Goal: Task Accomplishment & Management: Manage account settings

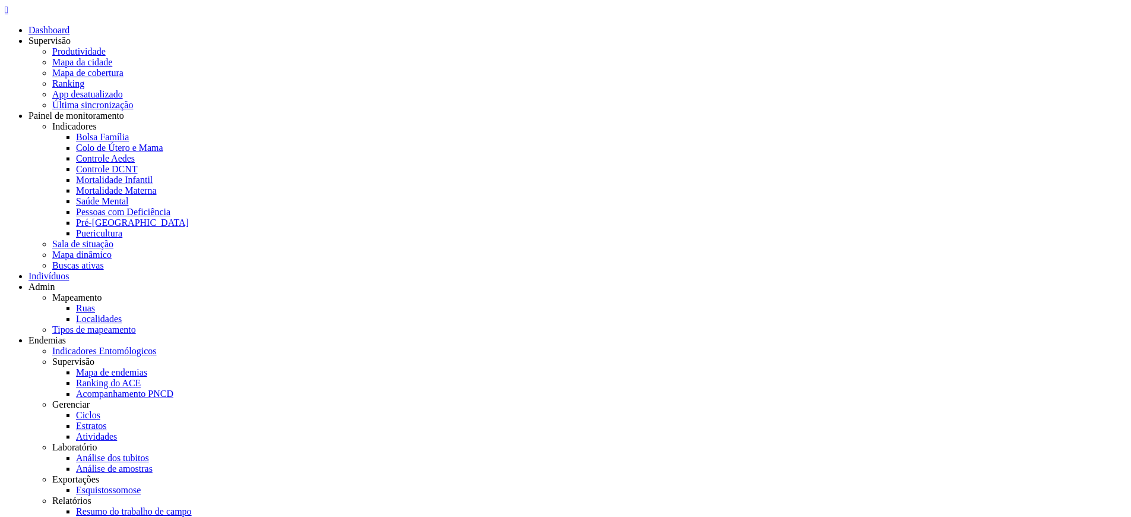
scroll to position [1587, 0]
drag, startPoint x: 713, startPoint y: 127, endPoint x: 653, endPoint y: 131, distance: 60.7
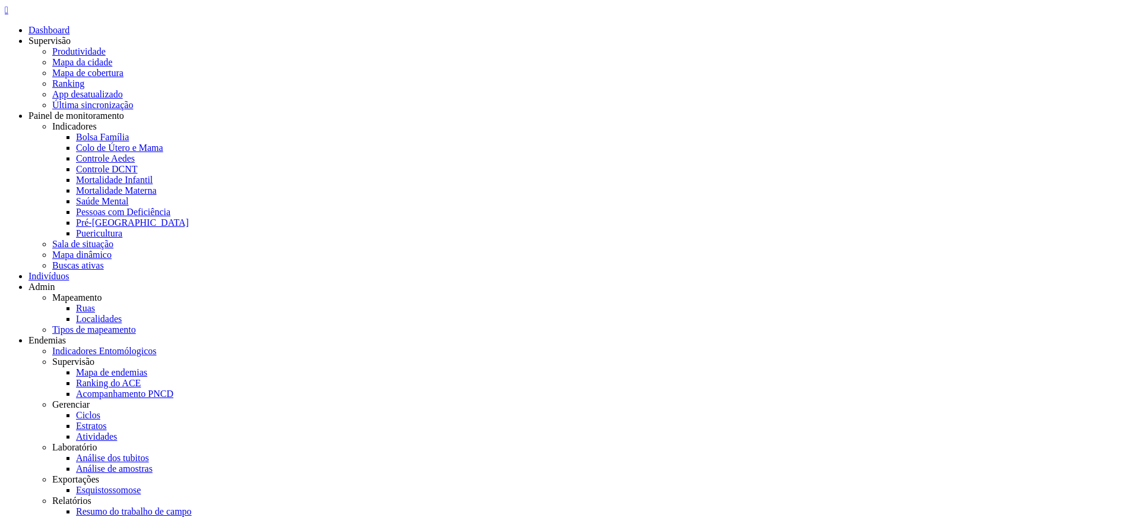
copy label "Zona descoberta"
type input "*********"
